Goal: Task Accomplishment & Management: Use online tool/utility

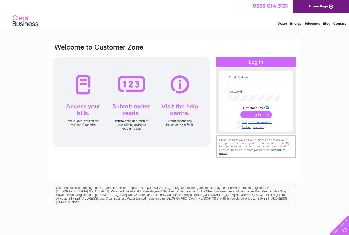
click at [264, 85] on input "text" at bounding box center [254, 84] width 53 height 6
type input "Peterpateluch@hotmail.com"
click at [256, 116] on input "submit" at bounding box center [255, 115] width 31 height 7
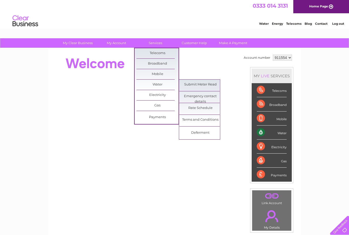
click at [210, 85] on link "Submit Meter Read" at bounding box center [200, 85] width 42 height 10
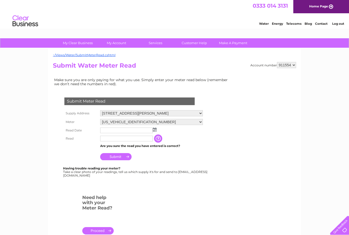
click at [155, 130] on img at bounding box center [155, 130] width 4 height 4
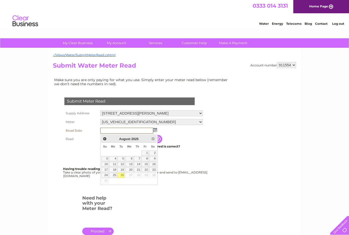
click at [122, 175] on link "26" at bounding box center [121, 175] width 7 height 5
type input "2025/08/26"
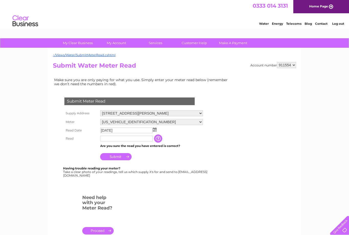
click at [103, 138] on input "text" at bounding box center [126, 139] width 53 height 6
type input "0734"
click at [114, 156] on input "Submit" at bounding box center [115, 157] width 31 height 7
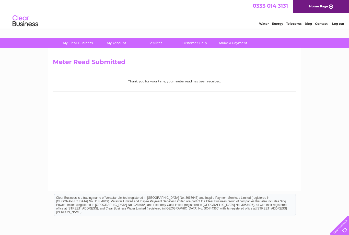
click at [342, 24] on link "Log out" at bounding box center [338, 24] width 12 height 4
